Goal: Task Accomplishment & Management: Use online tool/utility

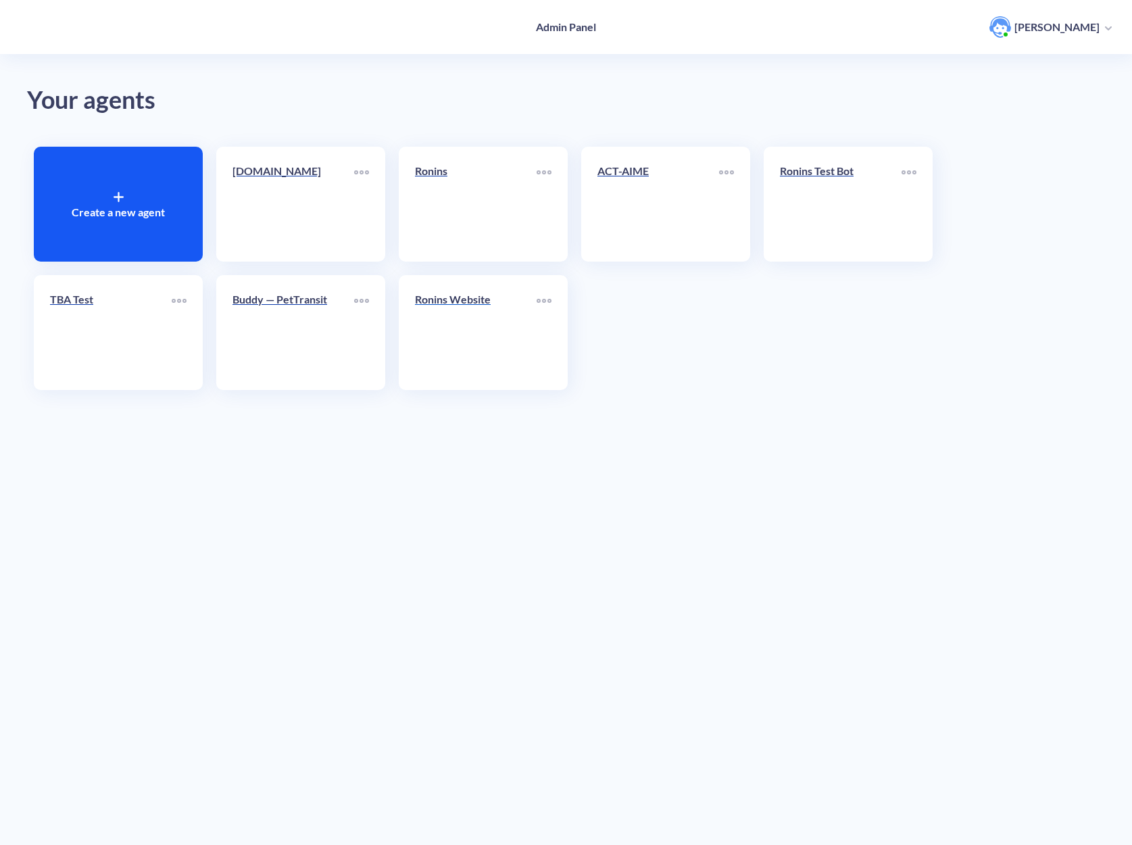
click at [448, 322] on link "Ronins Website" at bounding box center [476, 332] width 122 height 82
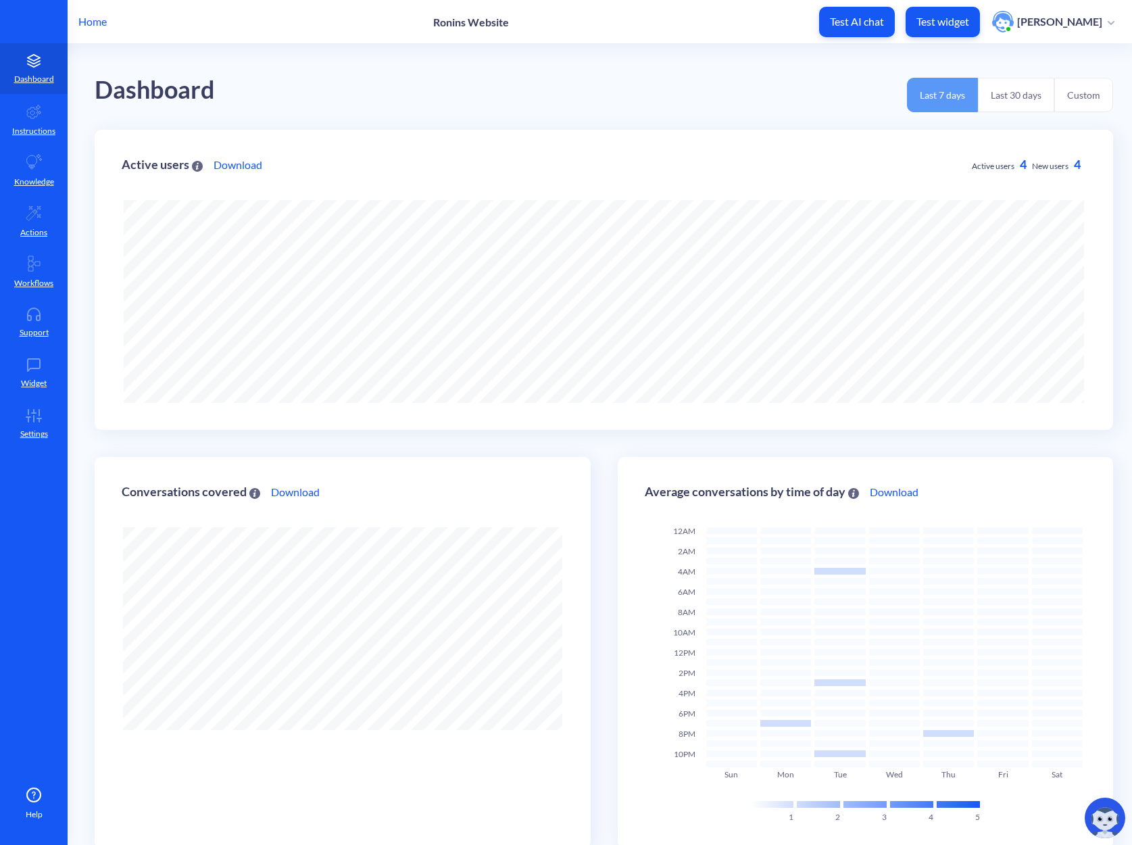
scroll to position [845, 1132]
click at [17, 321] on link "Support" at bounding box center [34, 322] width 68 height 51
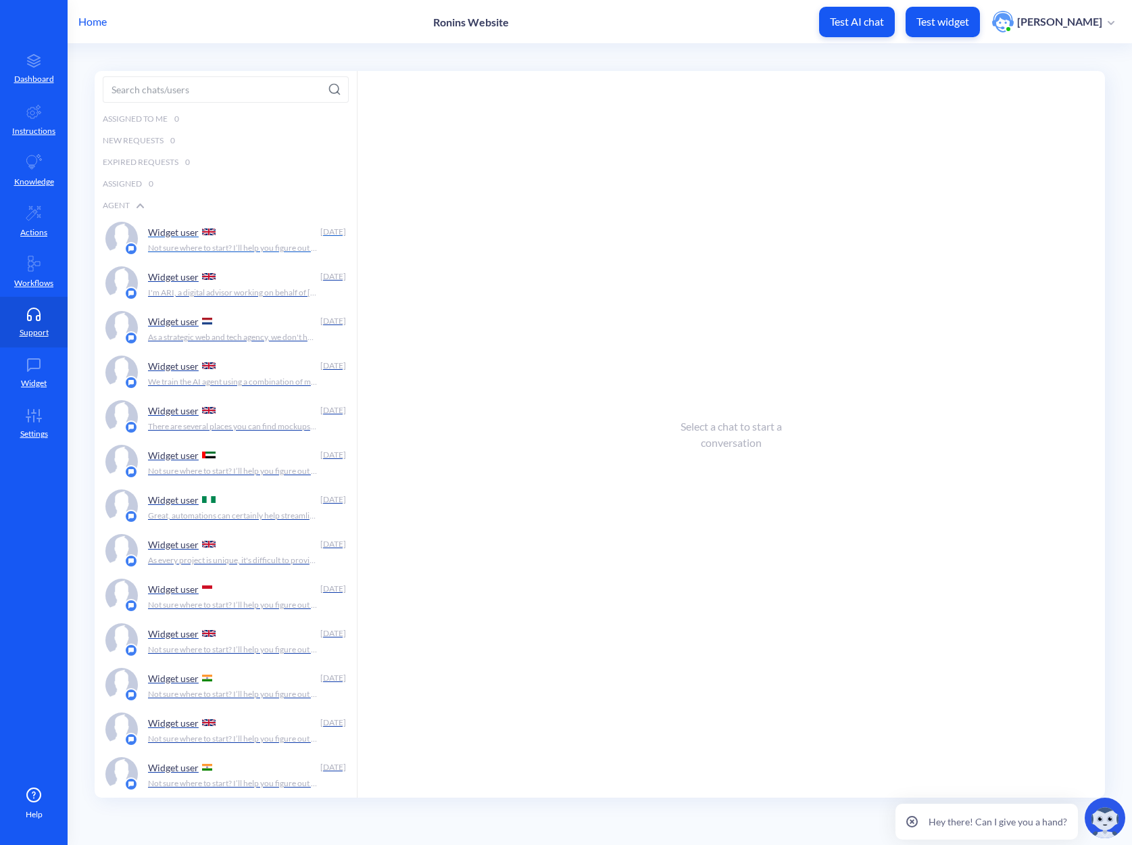
click at [234, 253] on p "Not sure where to start? I’ll help you figure out if we’re the right fit." at bounding box center [233, 248] width 170 height 12
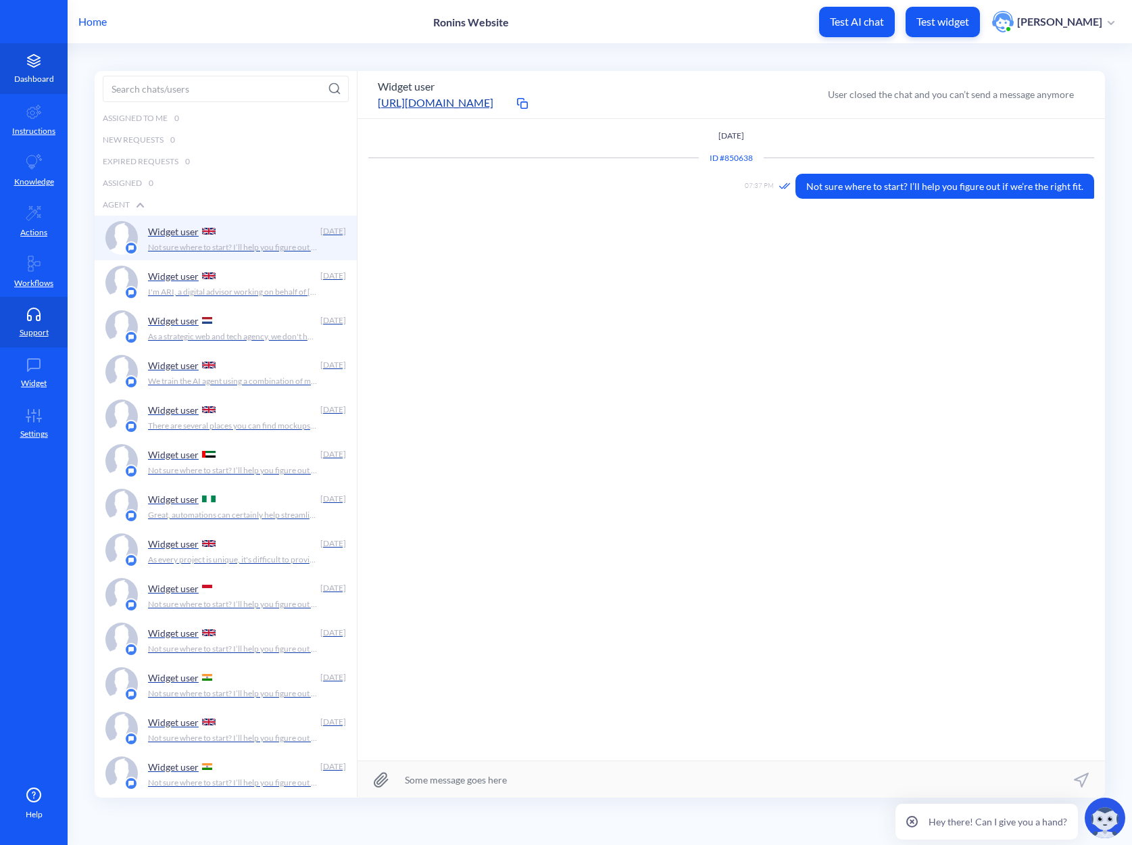
click at [30, 68] on link "Dashboard" at bounding box center [34, 68] width 68 height 51
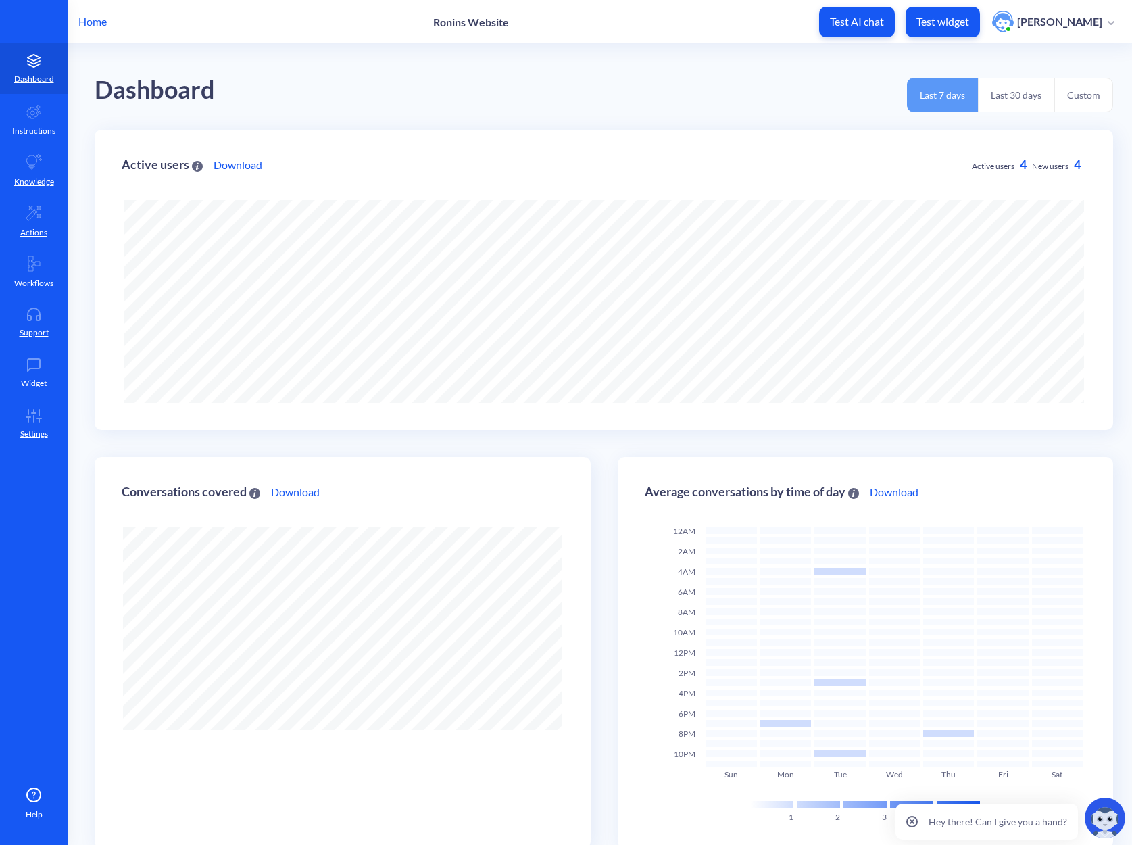
scroll to position [845, 1132]
click at [45, 321] on link "Support" at bounding box center [34, 322] width 68 height 51
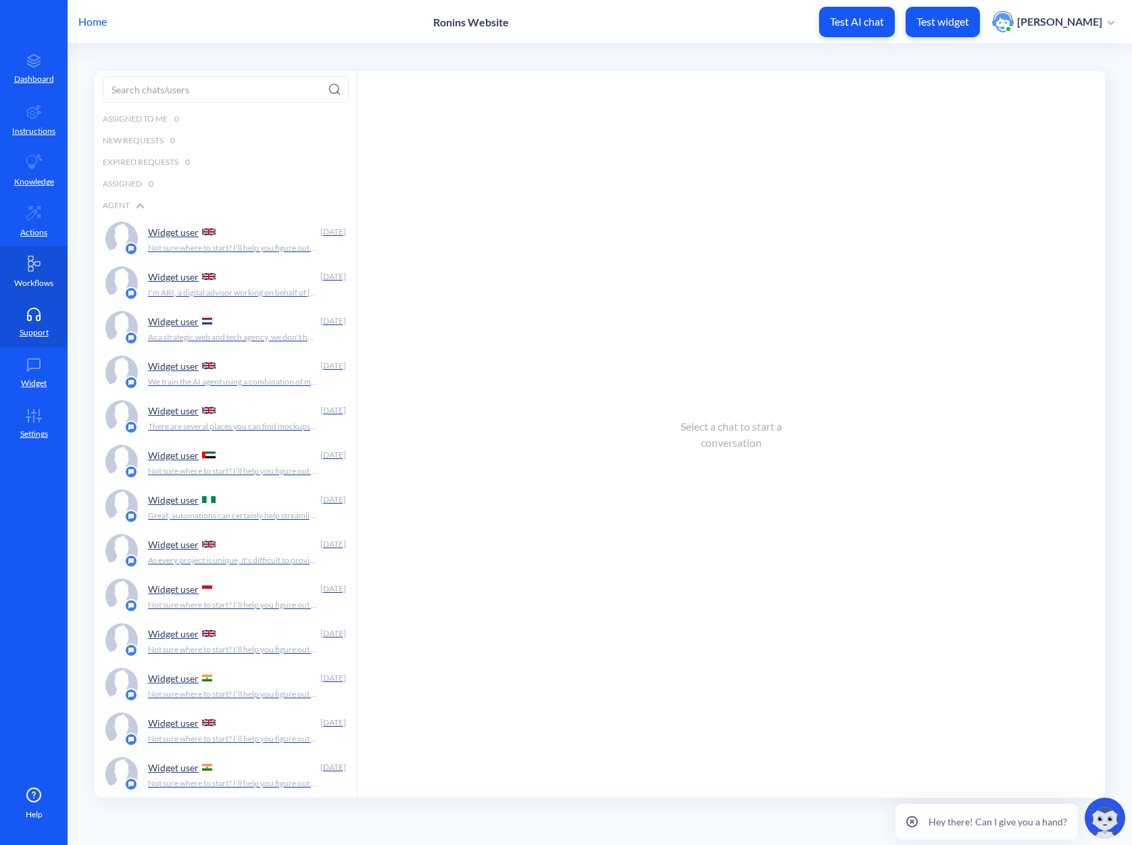
click at [43, 262] on link "Workflows" at bounding box center [34, 271] width 68 height 51
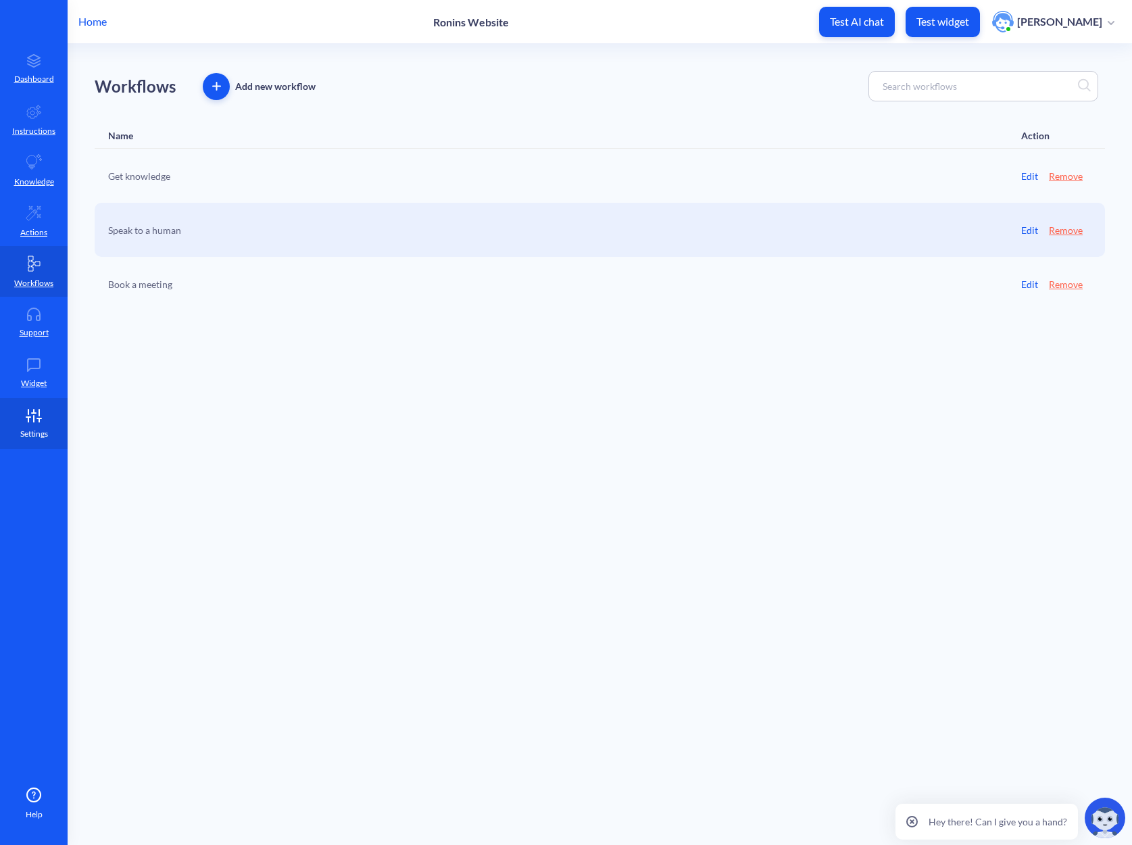
click at [34, 420] on icon at bounding box center [33, 416] width 27 height 14
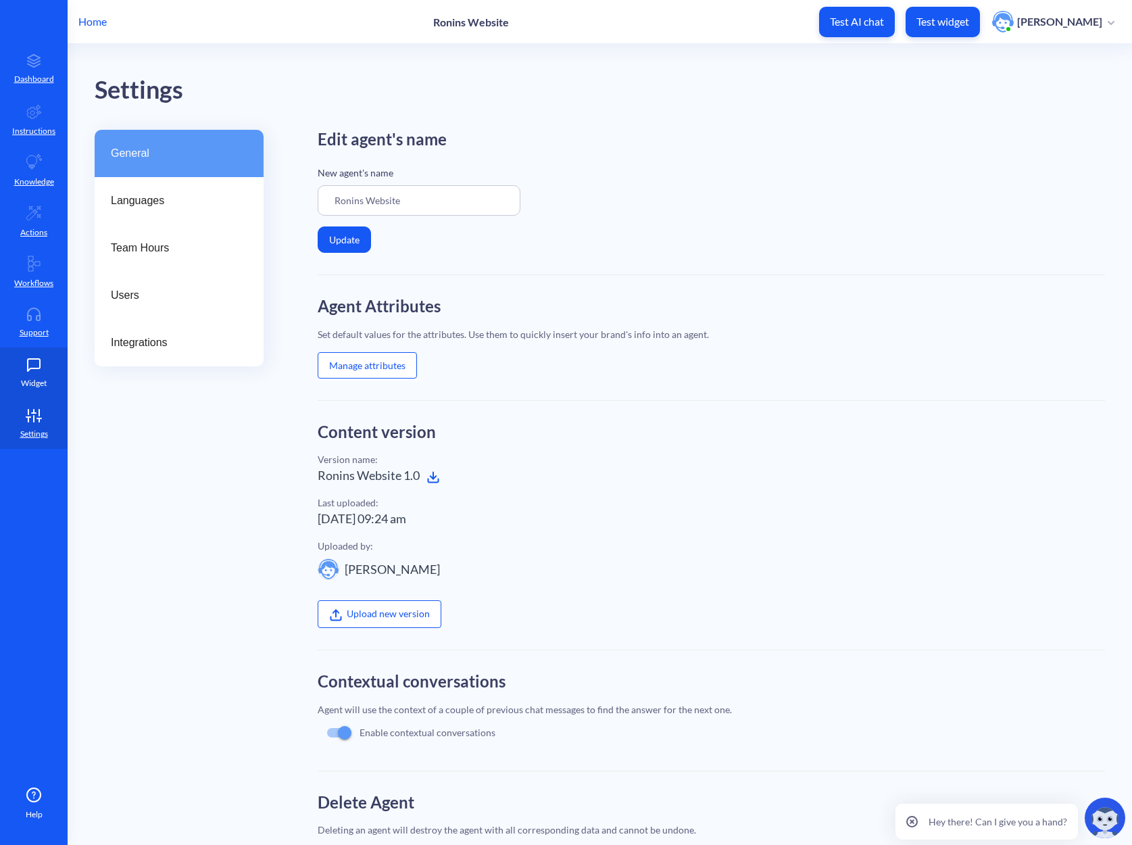
click at [36, 376] on link "Widget" at bounding box center [34, 372] width 68 height 51
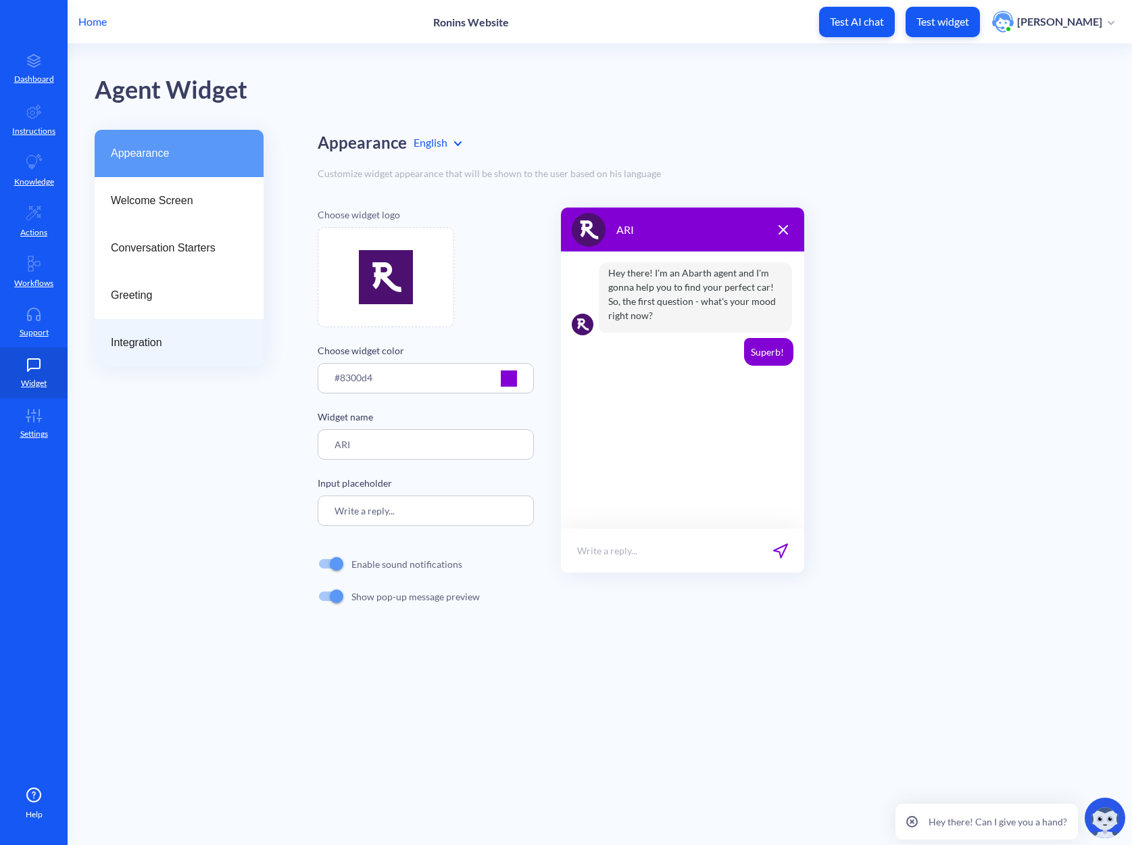
click at [139, 346] on span "Integration" at bounding box center [174, 342] width 126 height 16
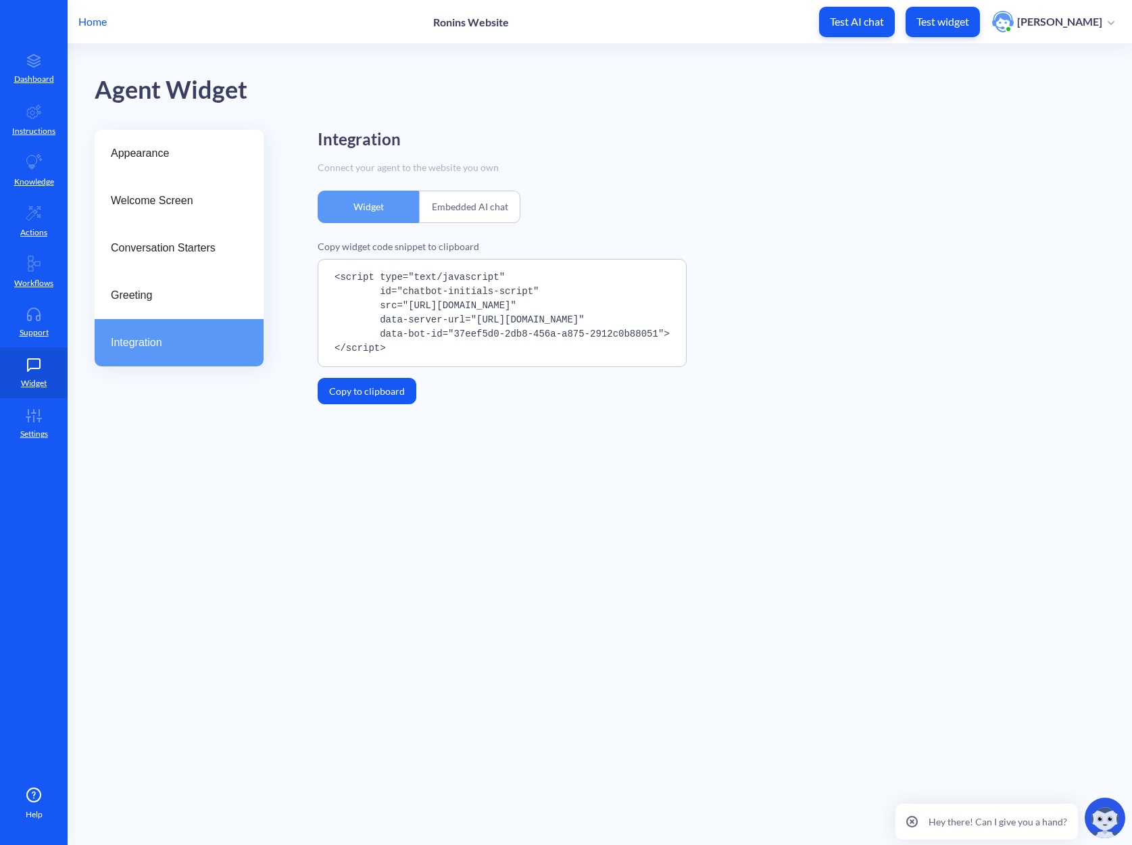
drag, startPoint x: 434, startPoint y: 355, endPoint x: 311, endPoint y: 274, distance: 148.2
click at [311, 274] on div "Appearance Welcome Screen Conversation Starters Greeting Integration Integratio…" at bounding box center [613, 280] width 1037 height 301
copy pre "<script type="text/javascript" id="chatbot-initials-script" src="[URL][DOMAIN_N…"
